Goal: Task Accomplishment & Management: Complete application form

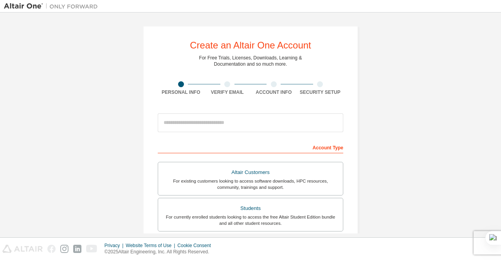
scroll to position [117, 0]
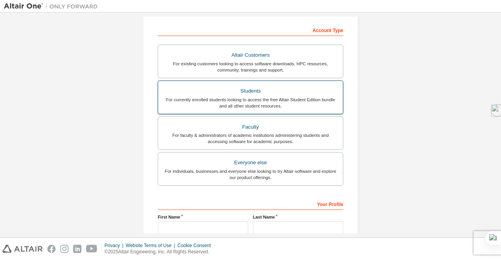
click at [251, 91] on div "Students" at bounding box center [250, 91] width 175 height 11
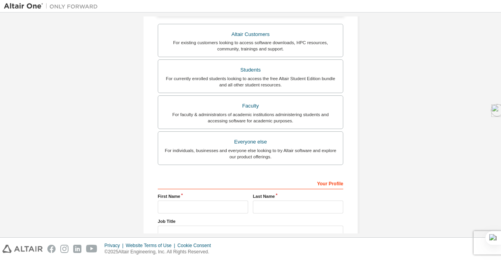
scroll to position [215, 0]
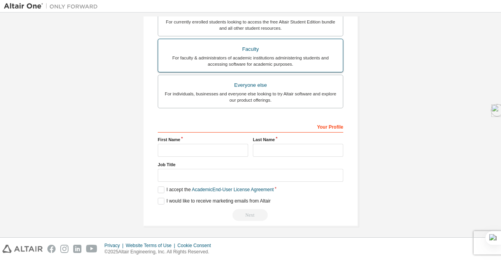
click at [244, 58] on div "For faculty & administrators of academic institutions administering students an…" at bounding box center [250, 61] width 175 height 13
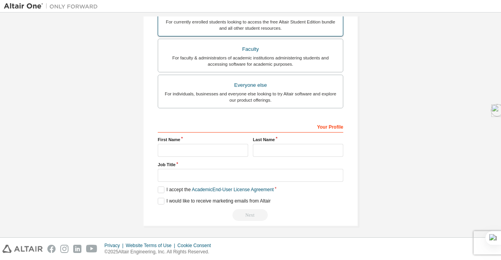
click at [251, 21] on div "For currently enrolled students looking to access the free Altair Student Editi…" at bounding box center [250, 25] width 175 height 13
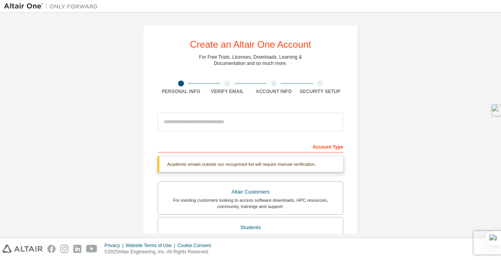
scroll to position [0, 0]
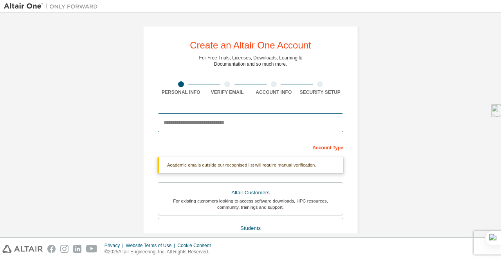
click at [168, 126] on input "email" at bounding box center [251, 123] width 186 height 19
type input "**********"
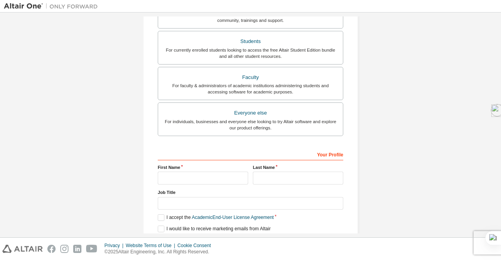
scroll to position [195, 0]
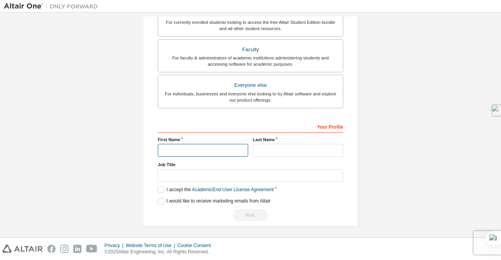
drag, startPoint x: 177, startPoint y: 148, endPoint x: 186, endPoint y: 148, distance: 8.3
click at [177, 148] on input "text" at bounding box center [203, 150] width 90 height 13
type input "*********"
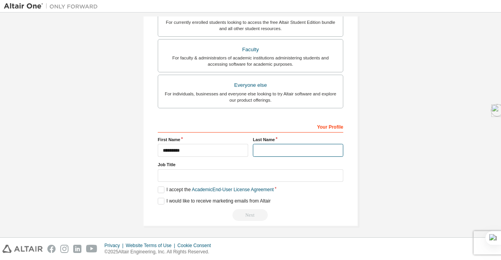
click at [275, 147] on input "text" at bounding box center [298, 150] width 90 height 13
type input "******"
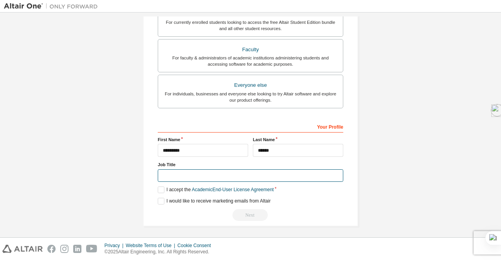
click at [180, 174] on input "text" at bounding box center [251, 176] width 186 height 13
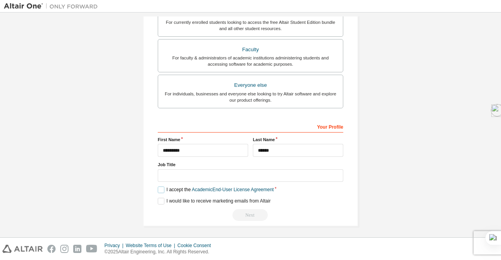
click at [160, 188] on label "I accept the Academic End-User License Agreement" at bounding box center [216, 190] width 116 height 7
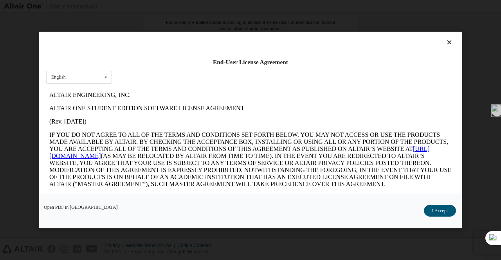
scroll to position [0, 0]
click at [439, 210] on button "I Accept" at bounding box center [440, 211] width 32 height 12
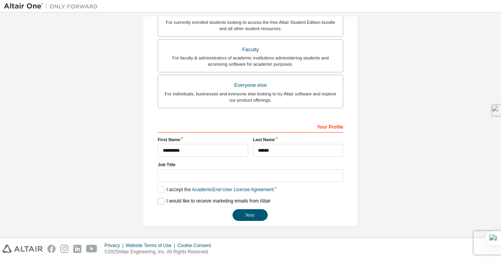
click at [161, 199] on label "I would like to receive marketing emails from Altair" at bounding box center [214, 201] width 113 height 7
click at [249, 215] on button "Next" at bounding box center [250, 216] width 35 height 12
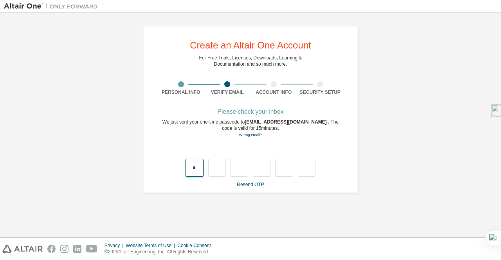
drag, startPoint x: 194, startPoint y: 167, endPoint x: 184, endPoint y: 167, distance: 10.2
click at [184, 167] on div "*" at bounding box center [251, 160] width 186 height 34
drag, startPoint x: 196, startPoint y: 169, endPoint x: 148, endPoint y: 157, distance: 49.1
click at [155, 161] on div "**********" at bounding box center [250, 110] width 215 height 168
type input "*"
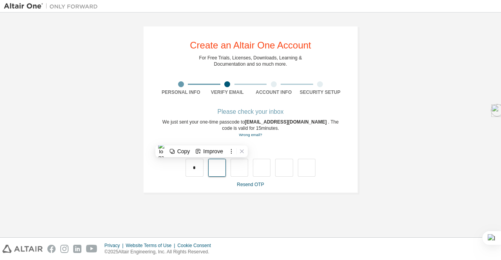
type input "*"
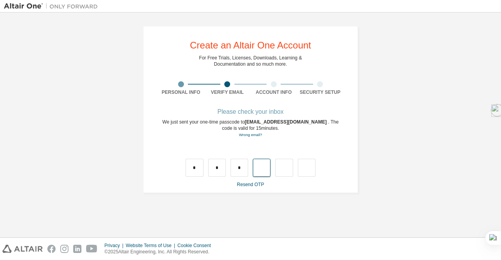
type input "*"
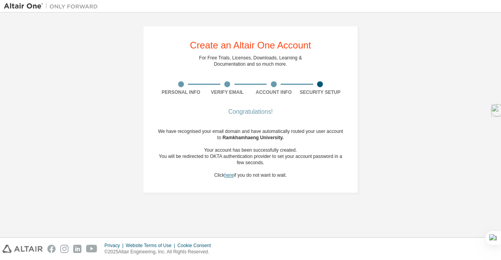
click at [227, 176] on link "here" at bounding box center [228, 175] width 9 height 5
